Goal: Transaction & Acquisition: Purchase product/service

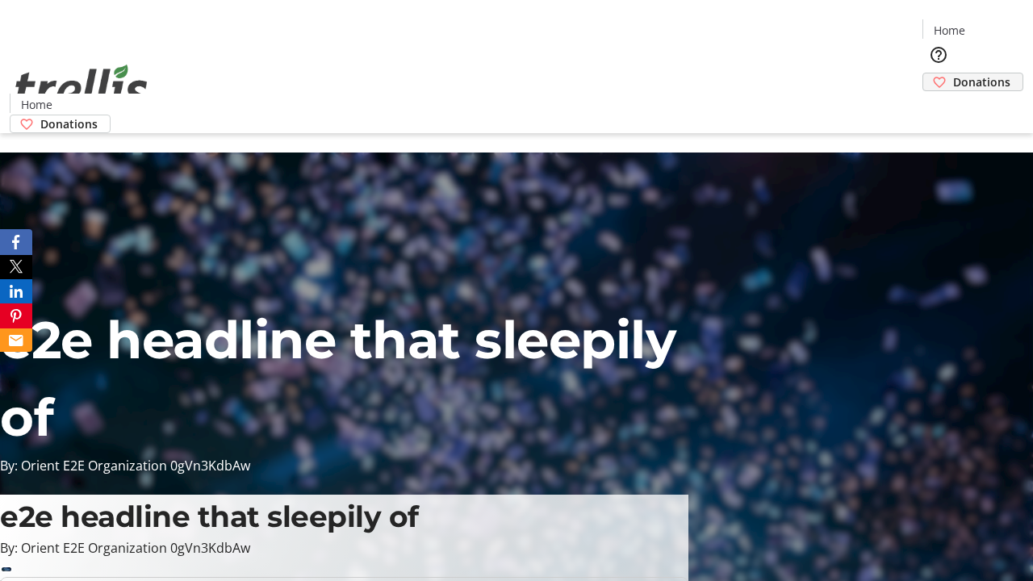
click at [953, 73] on span "Donations" at bounding box center [981, 81] width 57 height 17
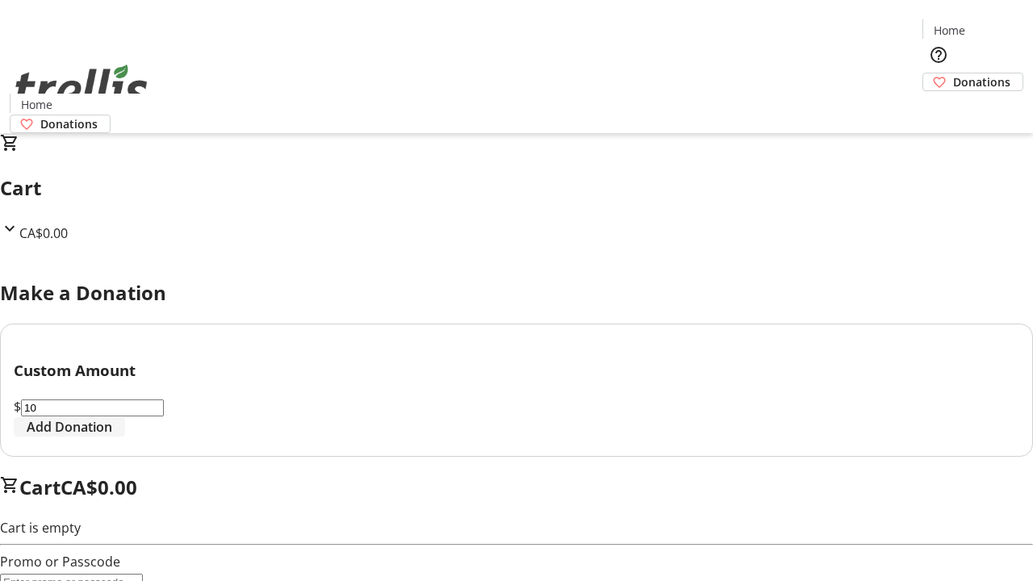
click at [112, 436] on span "Add Donation" at bounding box center [70, 426] width 86 height 19
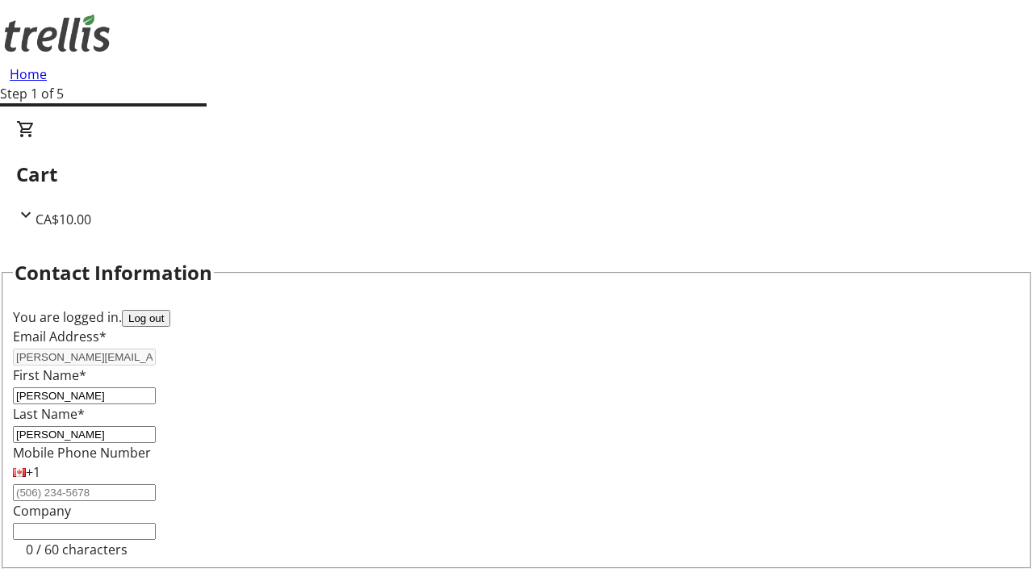
select select "CA"
select select "BC"
type input "Kelowna"
type input "V1Y 0C2"
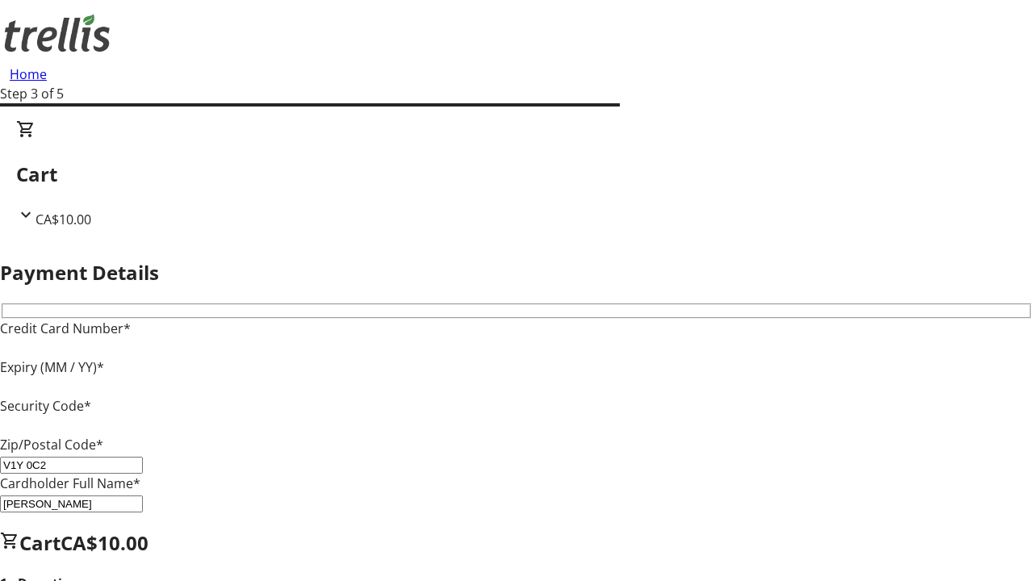
type input "V1Y 0C2"
